Goal: Task Accomplishment & Management: Manage account settings

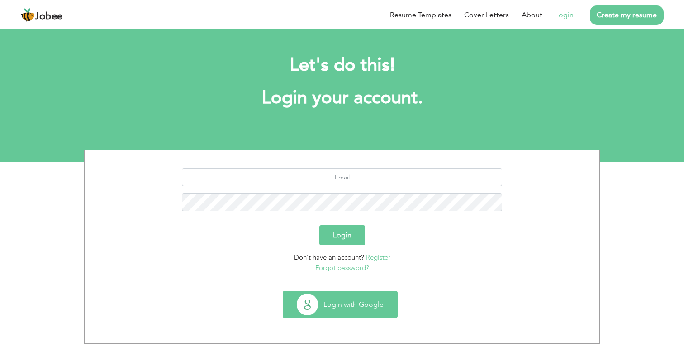
click at [351, 299] on button "Login with Google" at bounding box center [340, 304] width 114 height 26
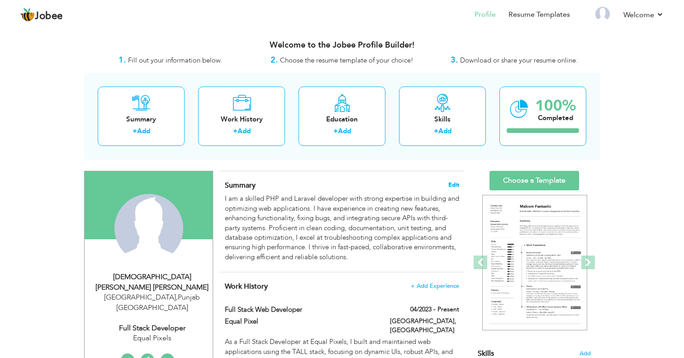
click at [455, 183] on span "Edit" at bounding box center [453, 184] width 11 height 6
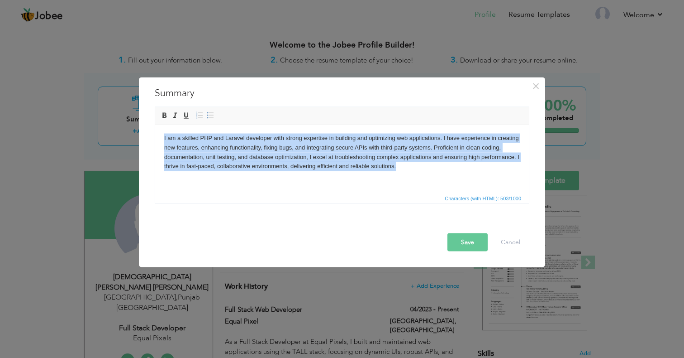
copy body "I am a skilled PHP and Laravel developer with strong expertise in building and …"
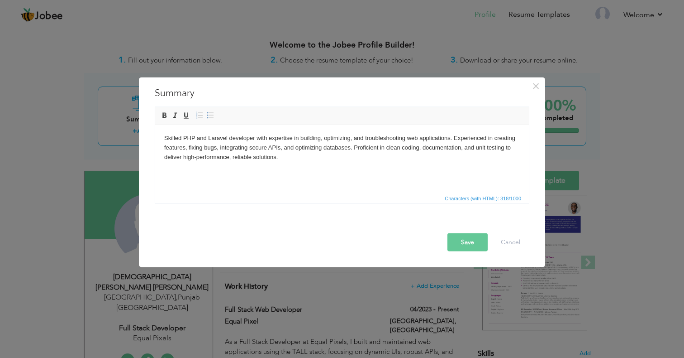
click at [467, 243] on button "Save" at bounding box center [468, 242] width 40 height 18
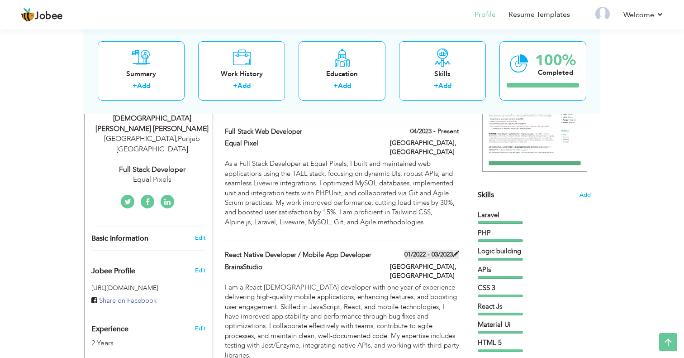
scroll to position [157, 0]
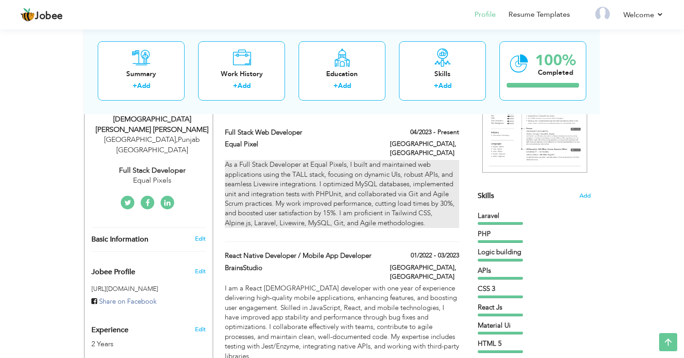
click at [435, 169] on p "As a Full Stack Developer at Equal Pixels, I built and maintained web applicati…" at bounding box center [342, 194] width 234 height 68
type input "Full Stack Web Developer"
type input "Equal Pixel"
type input "04/2023"
type input "Pakistan"
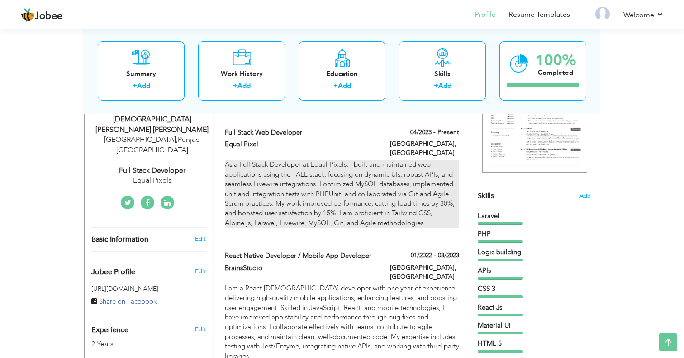
type input "Lahore"
checkbox input "true"
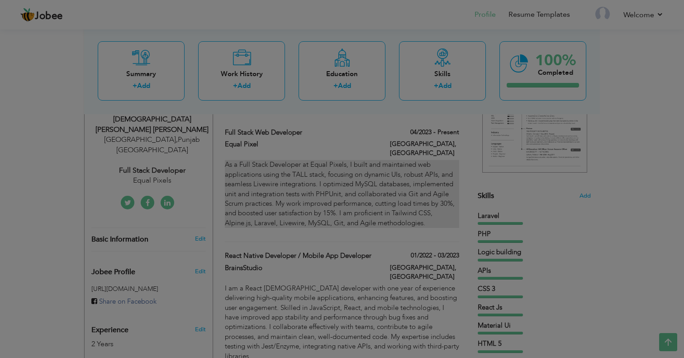
scroll to position [0, 0]
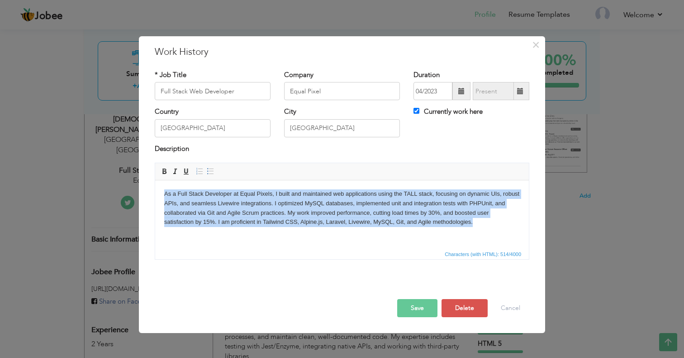
click at [277, 234] on html "As a Full Stack Developer at Equal Pixels, I built and maintained web applicati…" at bounding box center [342, 214] width 374 height 68
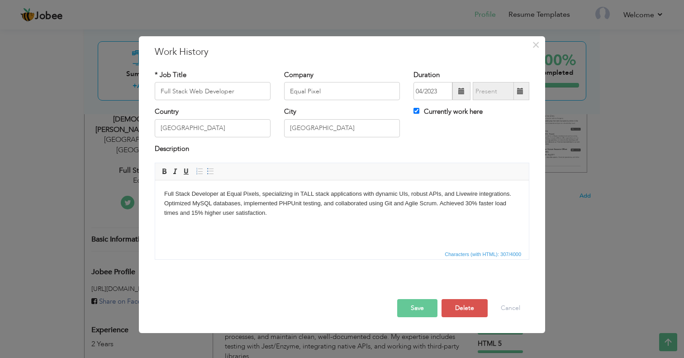
click at [422, 305] on button "Save" at bounding box center [417, 308] width 40 height 18
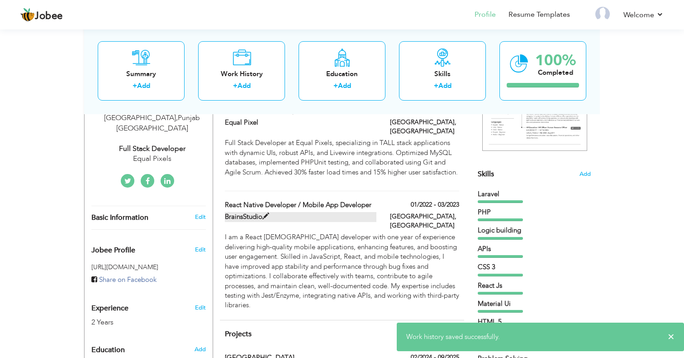
scroll to position [178, 0]
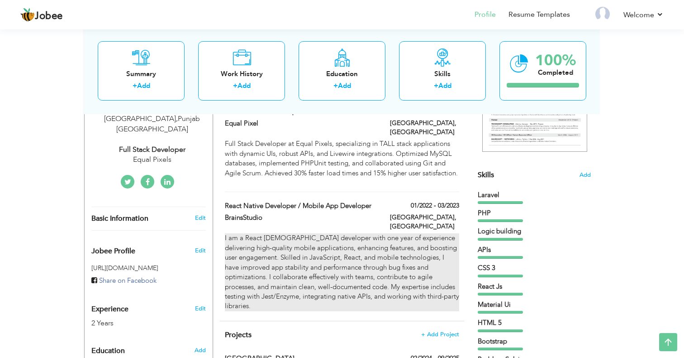
click at [354, 233] on p "I am a React Native developer with one year of experience delivering high-quali…" at bounding box center [342, 271] width 234 height 77
type input "React Native Developer / Mobile App Developer"
type input "BrainsStudio"
type input "01/2022"
type input "03/2023"
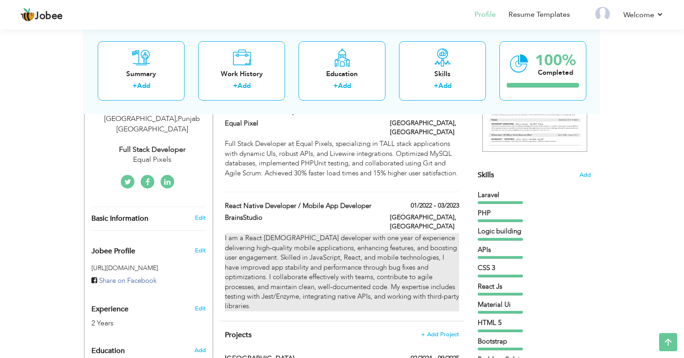
checkbox input "false"
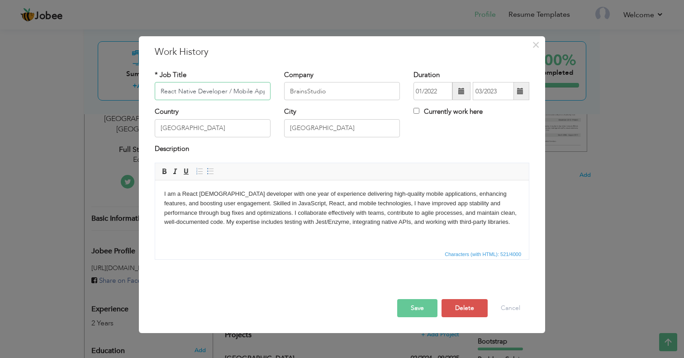
scroll to position [0, 33]
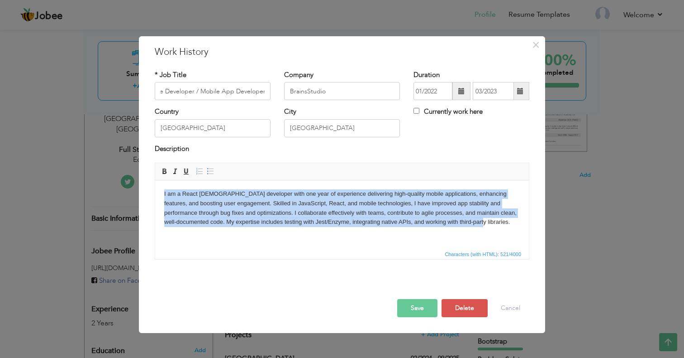
click at [354, 234] on html "I am a React Native developer with one year of experience delivering high-quali…" at bounding box center [342, 214] width 374 height 68
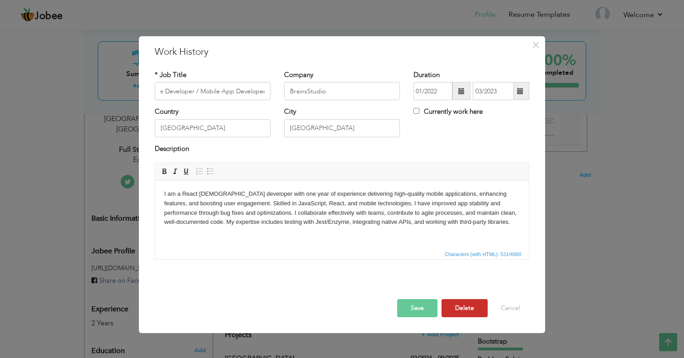
click at [463, 308] on button "Delete" at bounding box center [465, 308] width 46 height 18
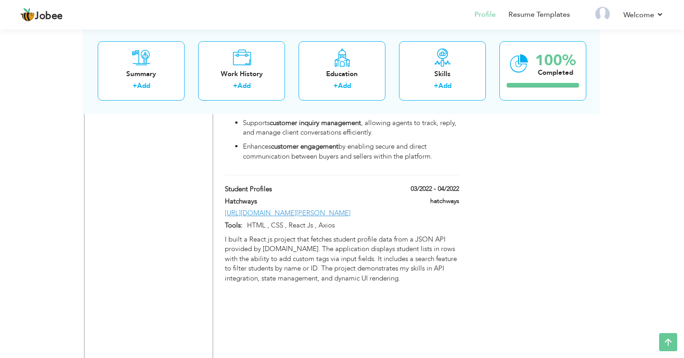
scroll to position [807, 0]
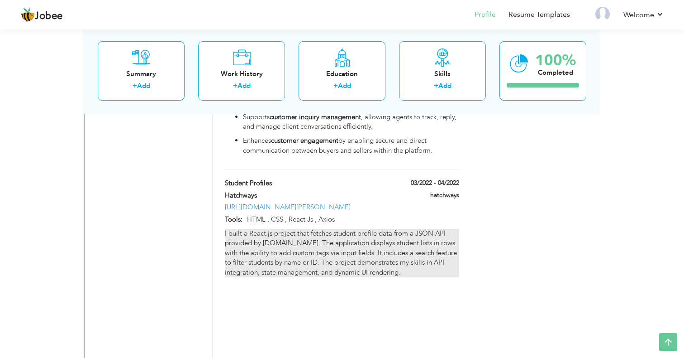
click at [367, 274] on p "I built a React.js project that fetches student profile data from a JSON API pr…" at bounding box center [342, 253] width 234 height 48
type input "Student Profiles"
type input "Hatchways"
type input "03/2022"
type input "04/2022"
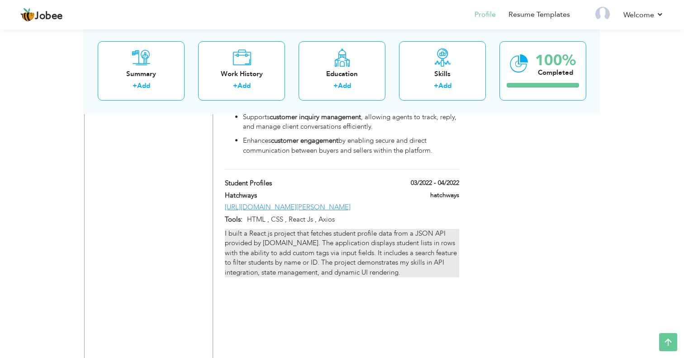
type input "https://codesandbox.io/s/bitter-dawn-uqjsl7?file=/src/style.css"
type input "HTML , CSS , React Js , Axios"
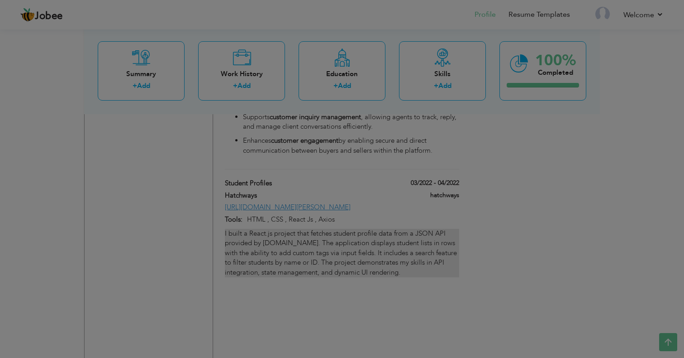
scroll to position [0, 0]
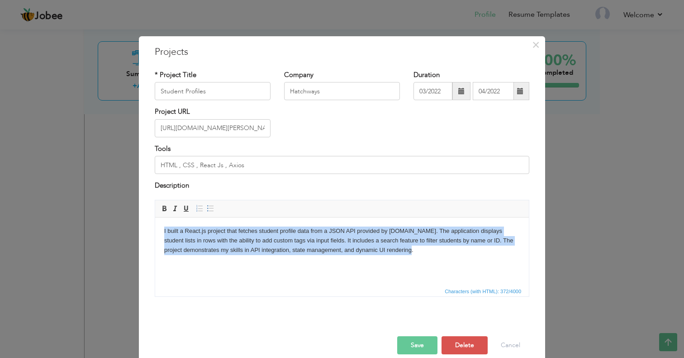
click at [358, 273] on html "I built a React.js project that fetches student profile data from a JSON API pr…" at bounding box center [342, 251] width 374 height 68
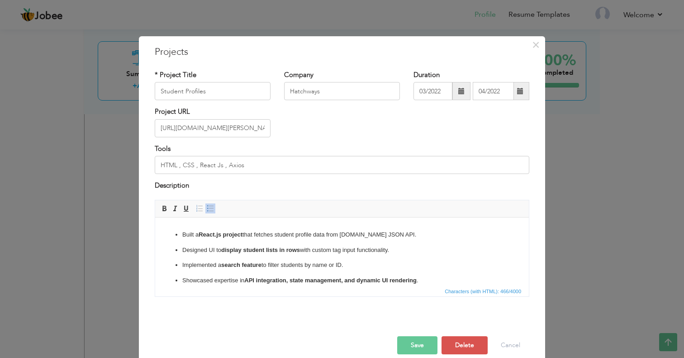
scroll to position [12, 0]
click at [416, 348] on button "Save" at bounding box center [417, 345] width 40 height 18
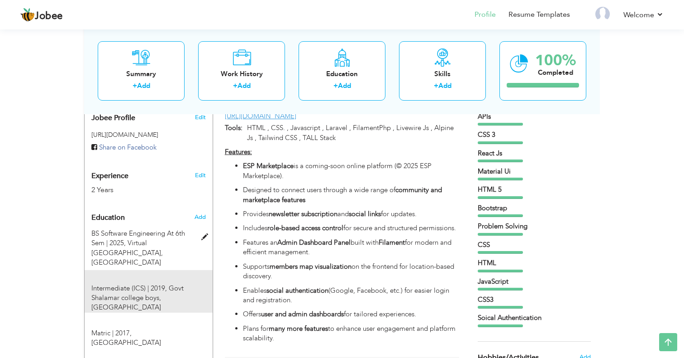
scroll to position [303, 0]
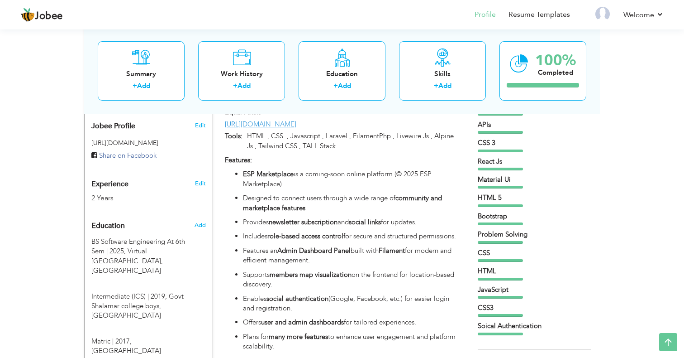
click at [455, 8] on nav "Profile Resume Templates Resume Templates Cover Letters About My Resume Welcome…" at bounding box center [342, 15] width 644 height 24
click at [382, 14] on nav "Profile Resume Templates Resume Templates Cover Letters About My Resume Welcome…" at bounding box center [342, 15] width 644 height 24
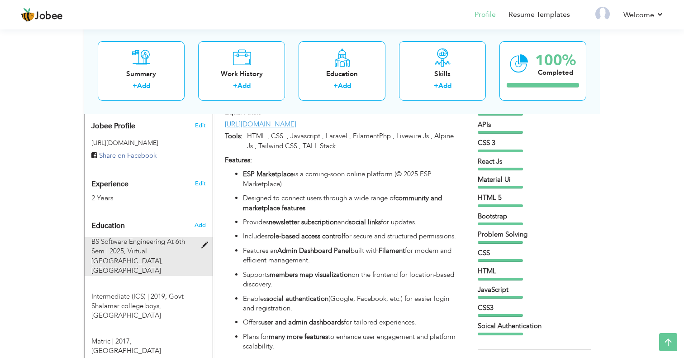
click at [167, 237] on span "BS Software Engineering At 6th Sem | 2025," at bounding box center [138, 246] width 94 height 19
type input "BS Software Engineering At 6th Sem"
type input "2025"
type input "Virtual university of Pakistan"
type input "3"
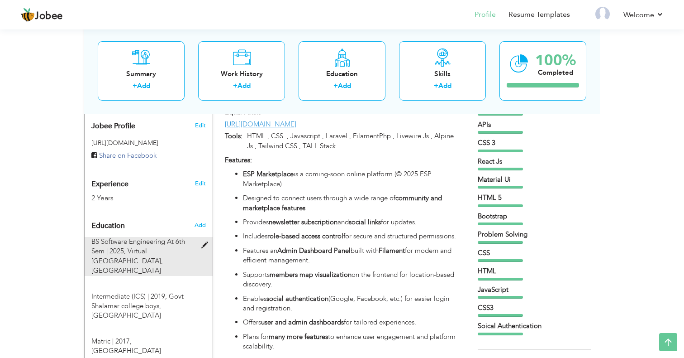
radio input "true"
type input "Lahore"
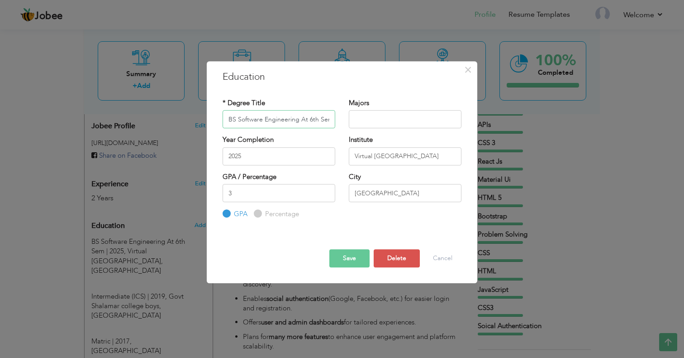
scroll to position [0, 1]
click at [309, 118] on input "BS Software Engineering At 6th Sem" at bounding box center [279, 119] width 113 height 18
type input "BS Software Engineering"
click at [359, 263] on button "Save" at bounding box center [349, 258] width 40 height 18
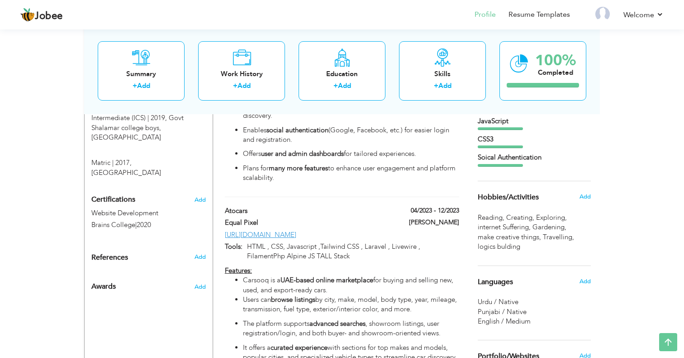
scroll to position [463, 0]
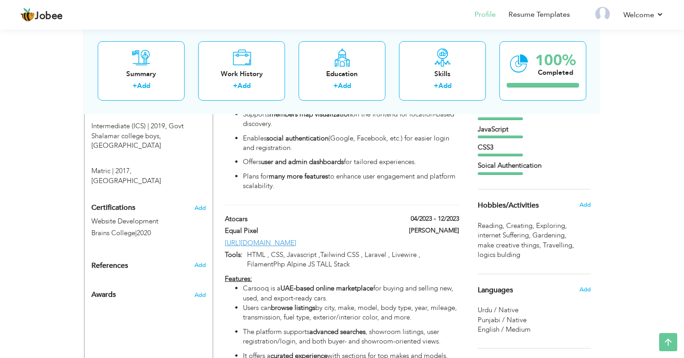
click at [505, 254] on span "logics bulding ," at bounding box center [500, 255] width 44 height 10
click at [531, 232] on span "," at bounding box center [530, 234] width 2 height 9
click at [588, 207] on span "Add" at bounding box center [585, 204] width 12 height 8
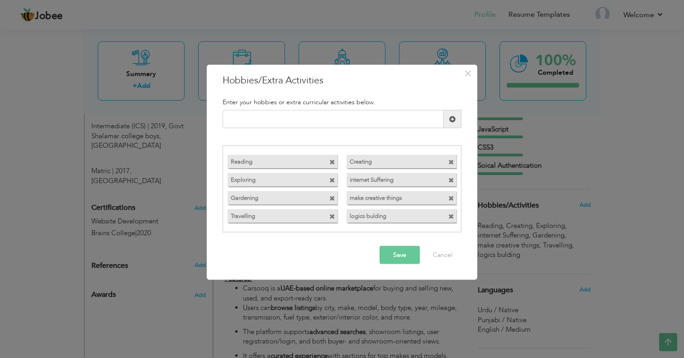
click at [402, 256] on button "Save" at bounding box center [400, 254] width 40 height 18
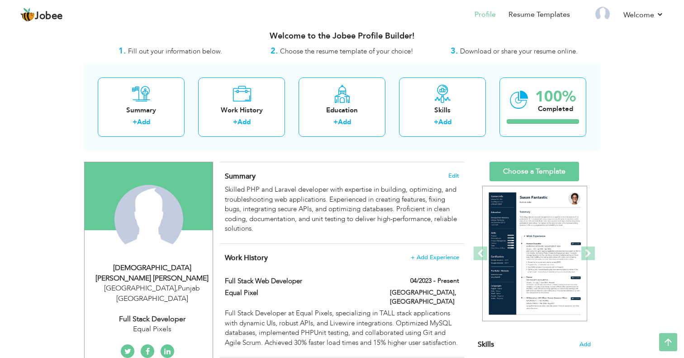
scroll to position [2, 0]
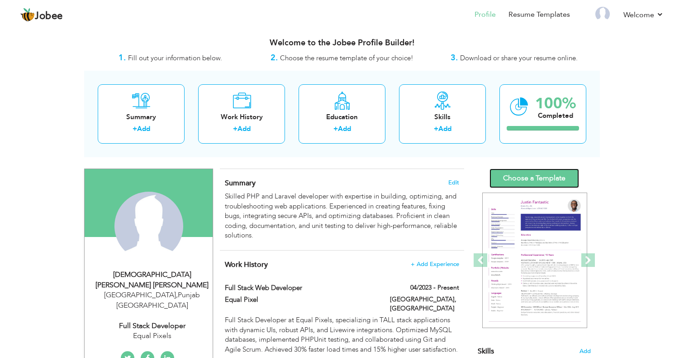
click at [526, 183] on link "Choose a Template" at bounding box center [535, 177] width 90 height 19
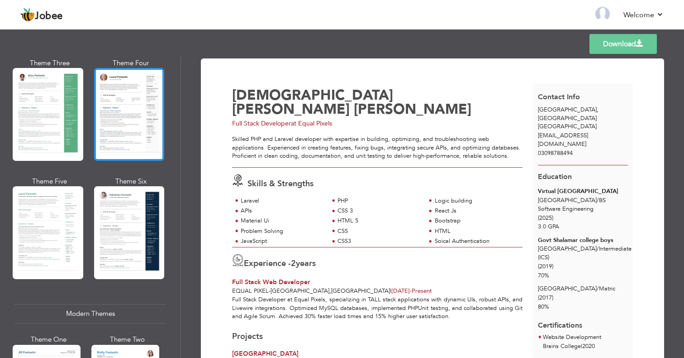
scroll to position [171, 0]
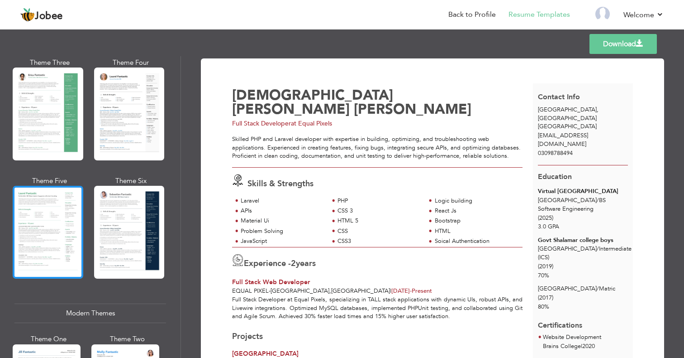
click at [57, 260] on div at bounding box center [48, 232] width 71 height 93
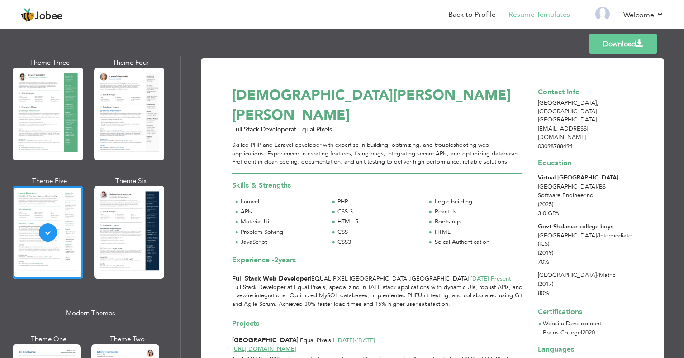
click at [317, 197] on div "Laravel" at bounding box center [282, 201] width 83 height 9
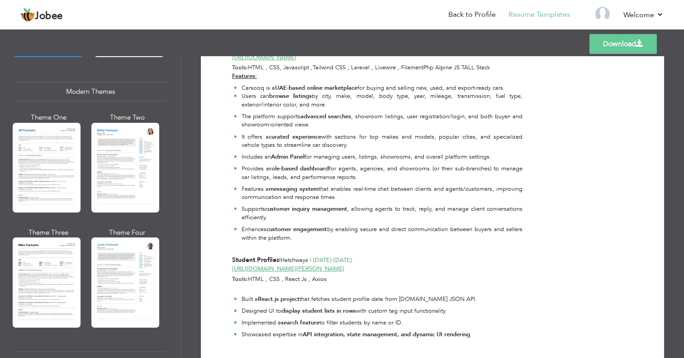
scroll to position [380, 0]
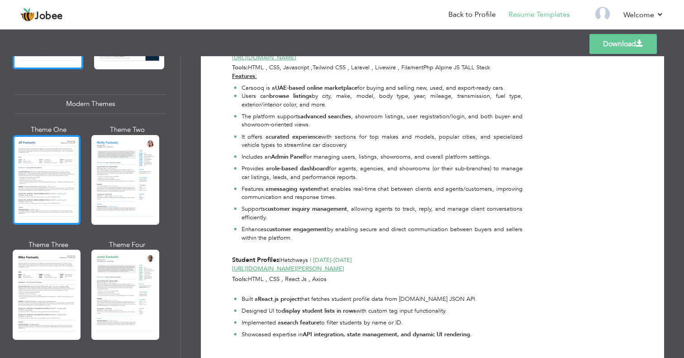
click at [48, 197] on div at bounding box center [47, 180] width 68 height 90
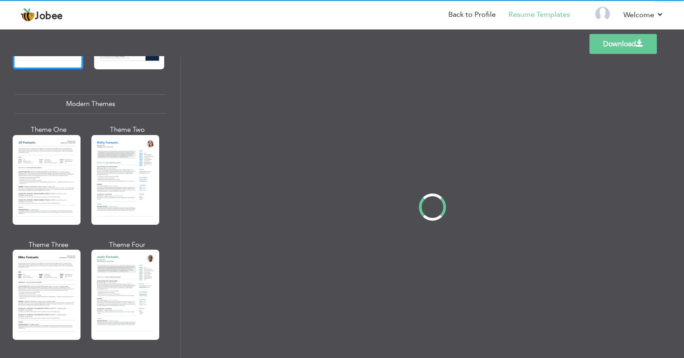
scroll to position [0, 0]
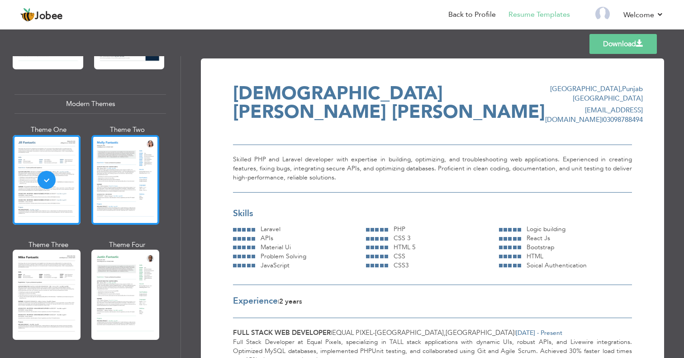
click at [111, 175] on div at bounding box center [125, 180] width 68 height 90
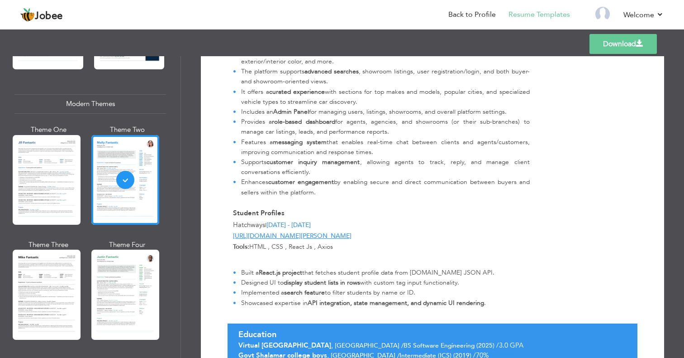
scroll to position [555, 0]
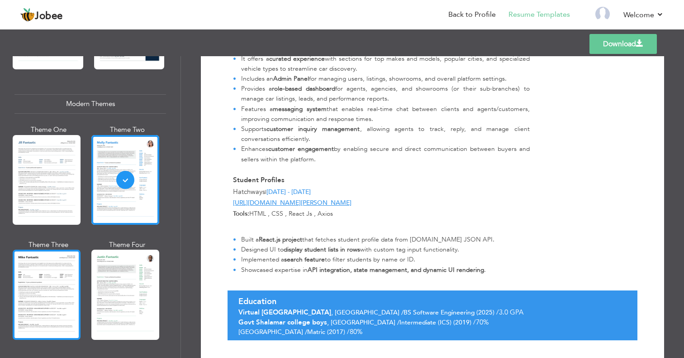
click at [56, 297] on div at bounding box center [47, 294] width 68 height 90
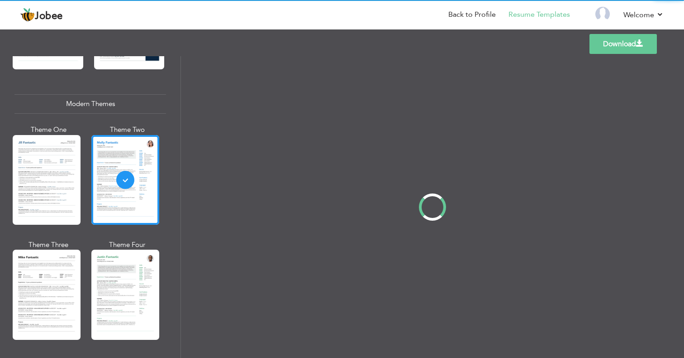
scroll to position [0, 0]
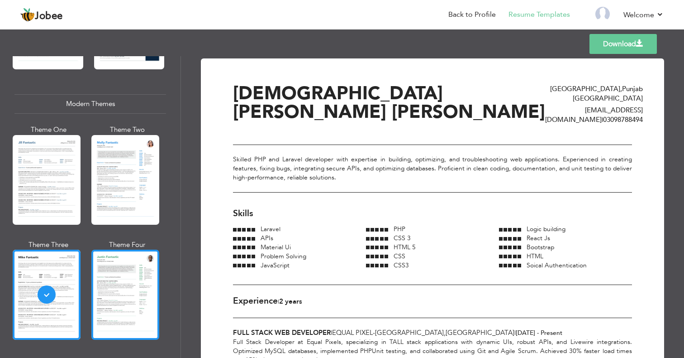
click at [115, 282] on div at bounding box center [125, 294] width 68 height 90
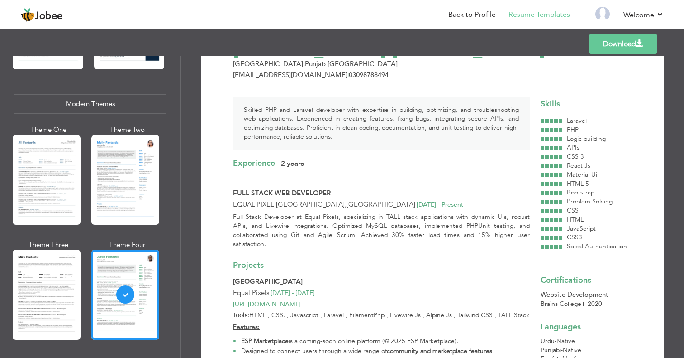
scroll to position [65, 0]
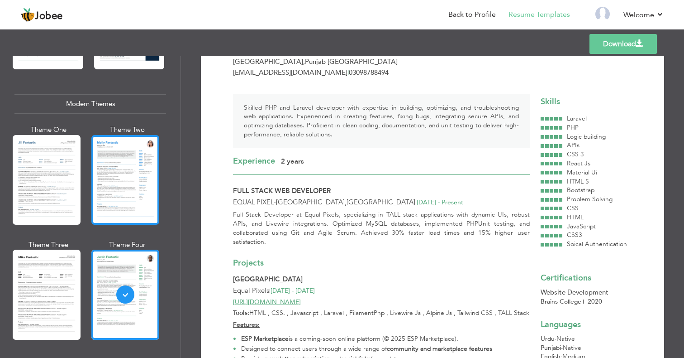
click at [123, 179] on div at bounding box center [125, 180] width 68 height 90
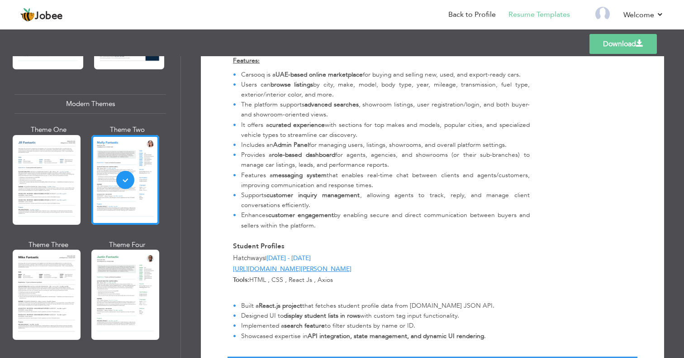
scroll to position [555, 0]
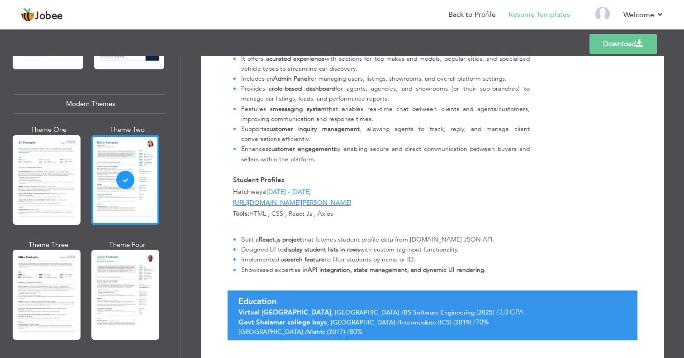
click at [618, 48] on link "Download" at bounding box center [623, 44] width 67 height 20
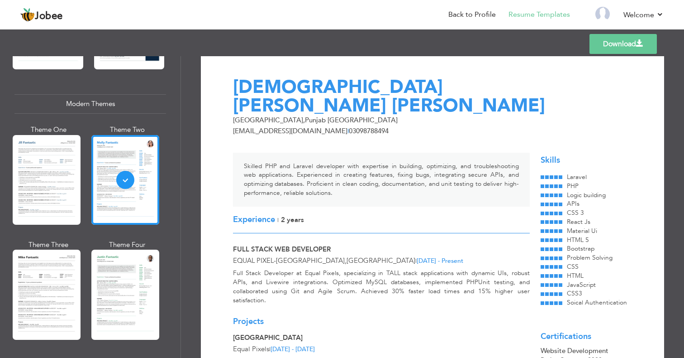
scroll to position [0, 0]
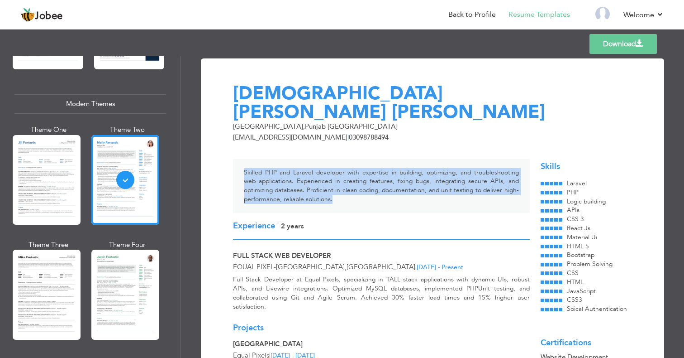
drag, startPoint x: 244, startPoint y: 153, endPoint x: 368, endPoint y: 178, distance: 127.1
click at [368, 178] on div "Skilled PHP and Laravel developer with expertise in building, optimizing, and t…" at bounding box center [381, 186] width 297 height 54
copy div "Skilled PHP and Laravel developer with expertise in building, optimizing, and t…"
